Goal: Go to known website: Access a specific website the user already knows

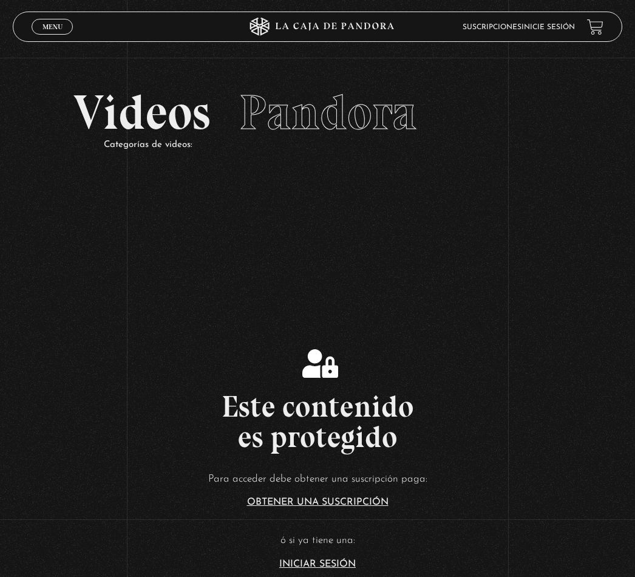
click at [52, 26] on span "Menu" at bounding box center [53, 26] width 20 height 7
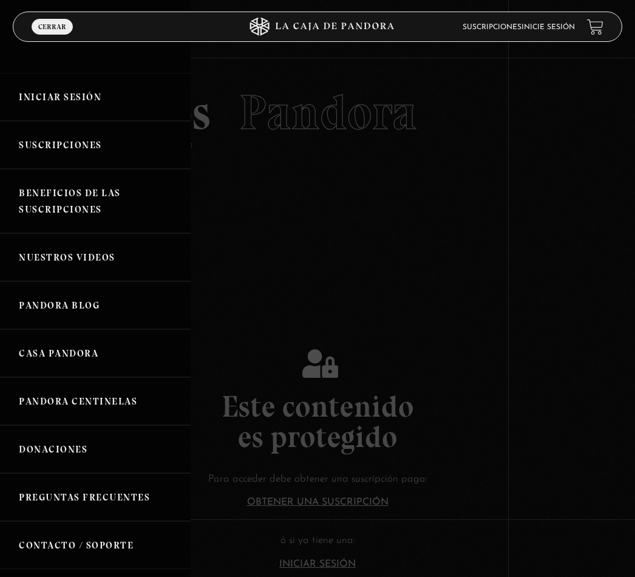
click at [82, 92] on link "Iniciar Sesión" at bounding box center [95, 97] width 191 height 48
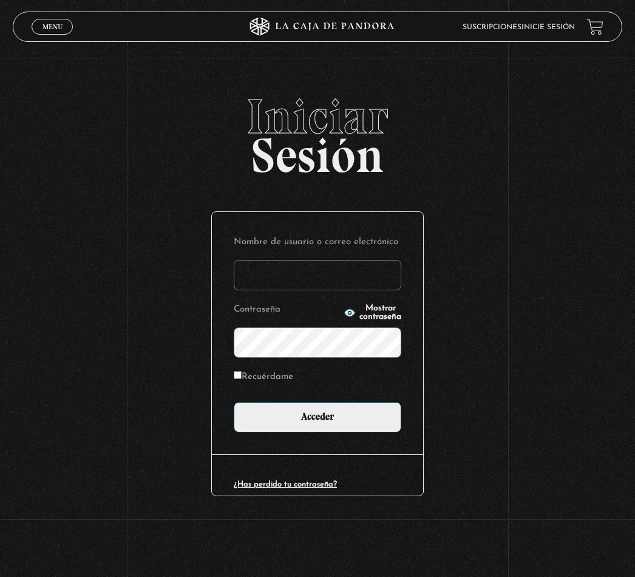
type input "carolina.dell.gates@cyberdude.com"
click at [318, 420] on input "Acceder" at bounding box center [318, 417] width 168 height 30
